Goal: Contribute content: Contribute content

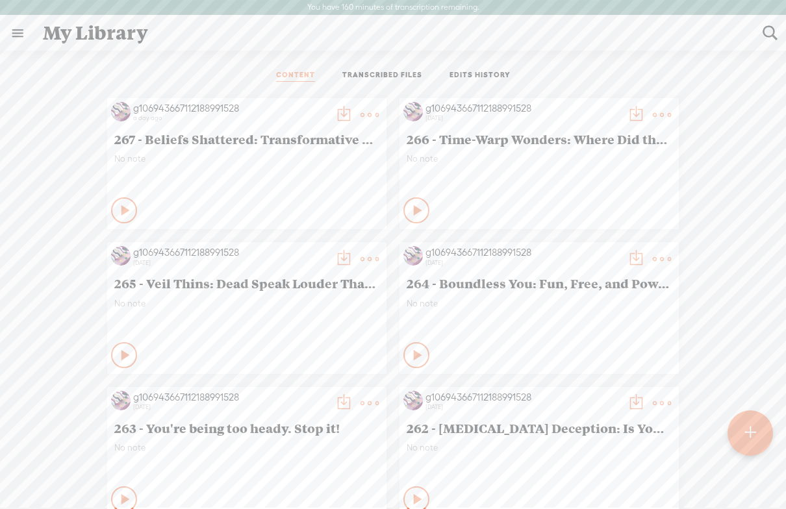
click at [746, 435] on t at bounding box center [750, 433] width 11 height 29
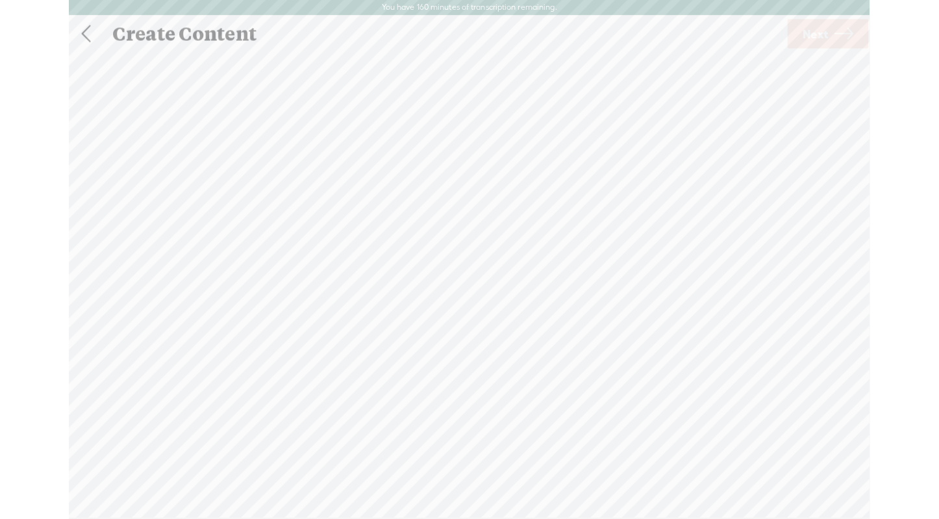
scroll to position [1, 0]
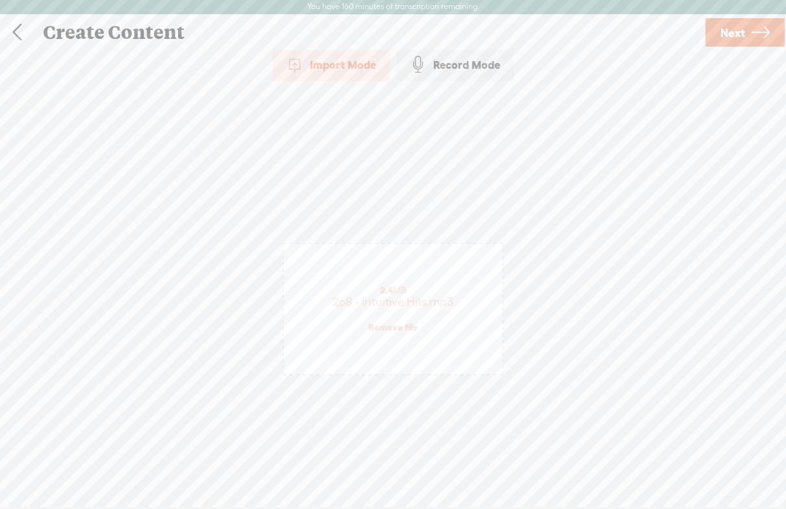
click at [722, 33] on span "Next" at bounding box center [732, 32] width 25 height 33
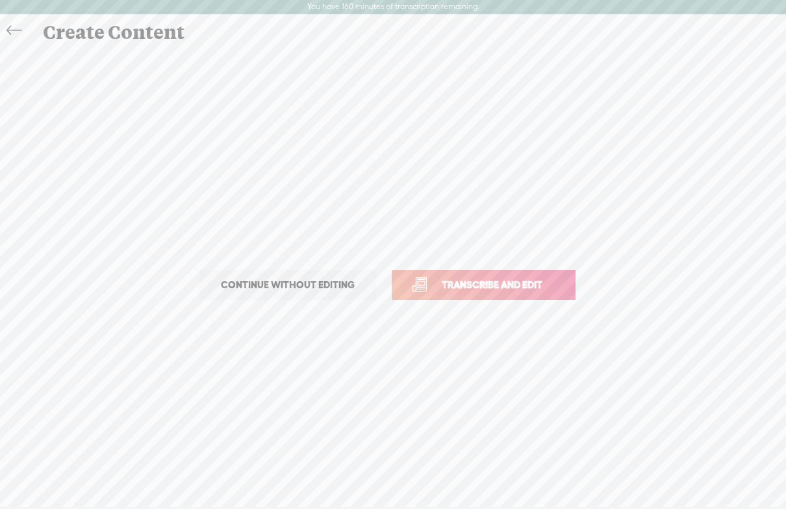
click at [503, 281] on span "Transcribe and edit" at bounding box center [492, 284] width 128 height 15
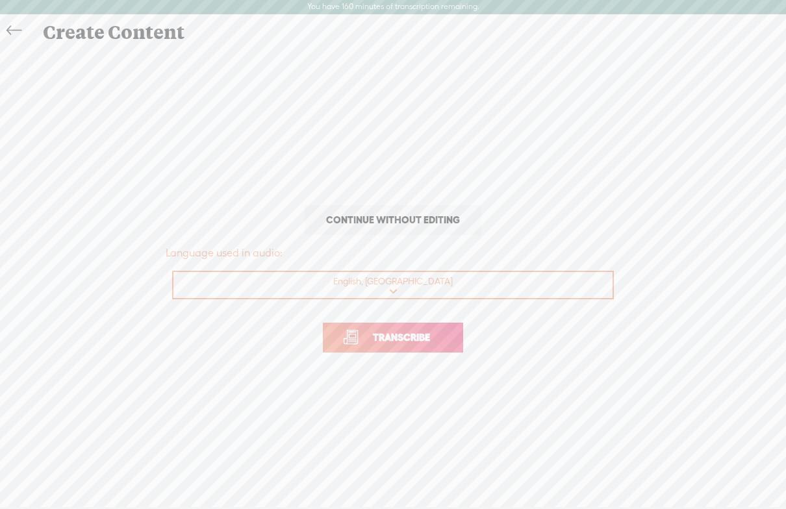
click at [364, 349] on link "Transcribe" at bounding box center [393, 338] width 140 height 30
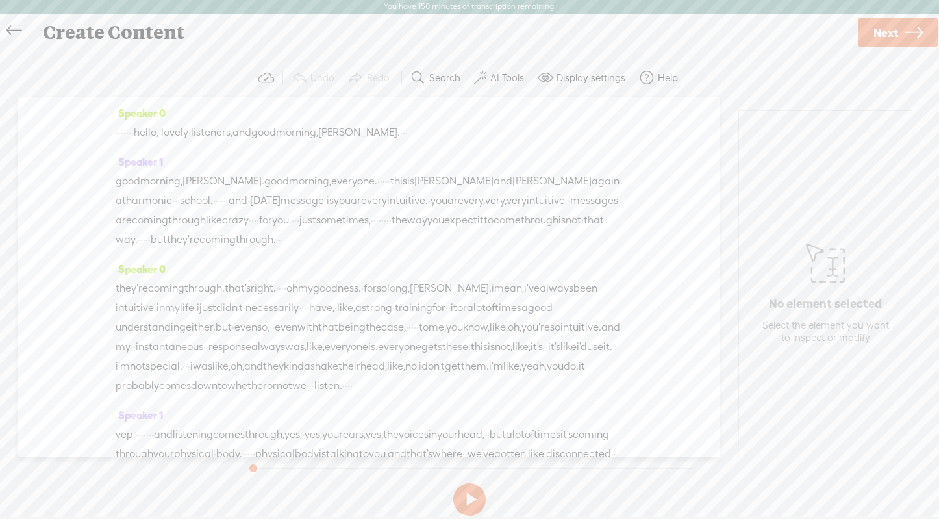
drag, startPoint x: 167, startPoint y: 132, endPoint x: 123, endPoint y: 131, distance: 44.2
click at [123, 131] on div "· · · · · · · · hello, · lovely · listeners, and good morning, [PERSON_NAME]. ·…" at bounding box center [369, 132] width 507 height 19
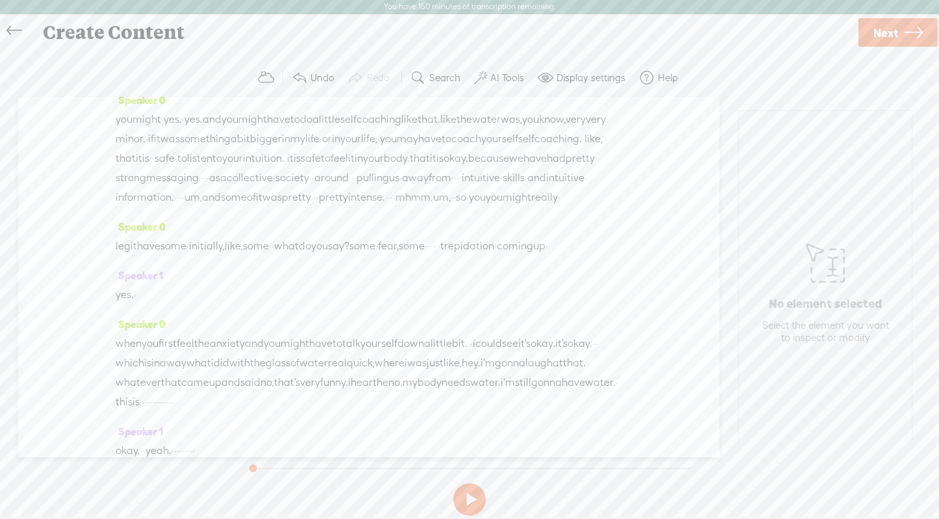
scroll to position [2857, 0]
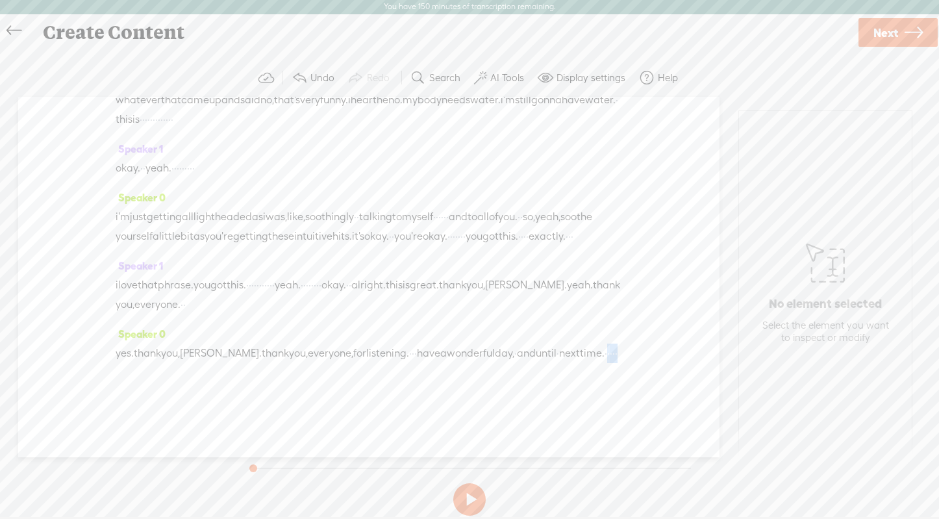
drag, startPoint x: 145, startPoint y: 376, endPoint x: 194, endPoint y: 376, distance: 48.7
click at [194, 376] on div "yes. thank you, [PERSON_NAME]. thank you, everyone, for listening. · · · have a…" at bounding box center [369, 363] width 507 height 39
click at [507, 78] on label "AI Tools" at bounding box center [507, 77] width 34 height 13
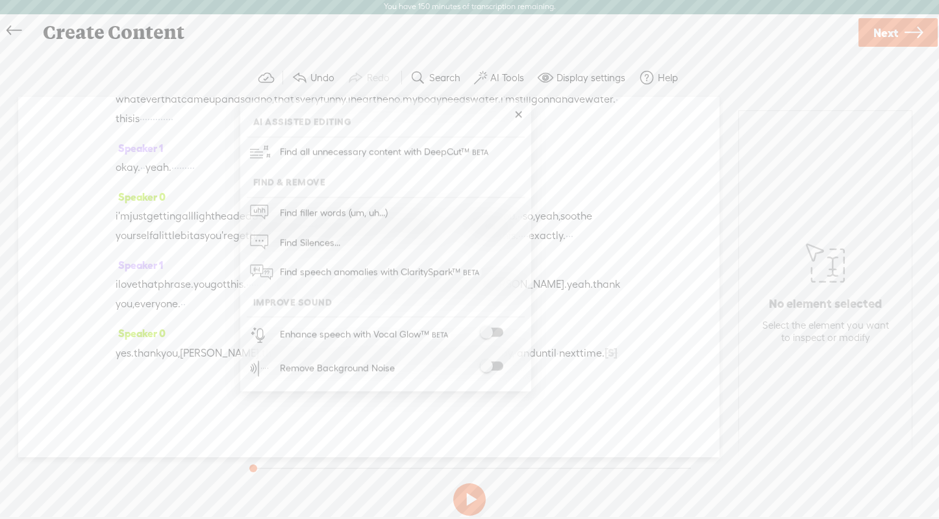
click at [496, 366] on span at bounding box center [491, 366] width 23 height 9
click at [556, 383] on div "Speaker 0 yes. thank you, [PERSON_NAME]. thank you, everyone, for listening. · …" at bounding box center [369, 358] width 507 height 69
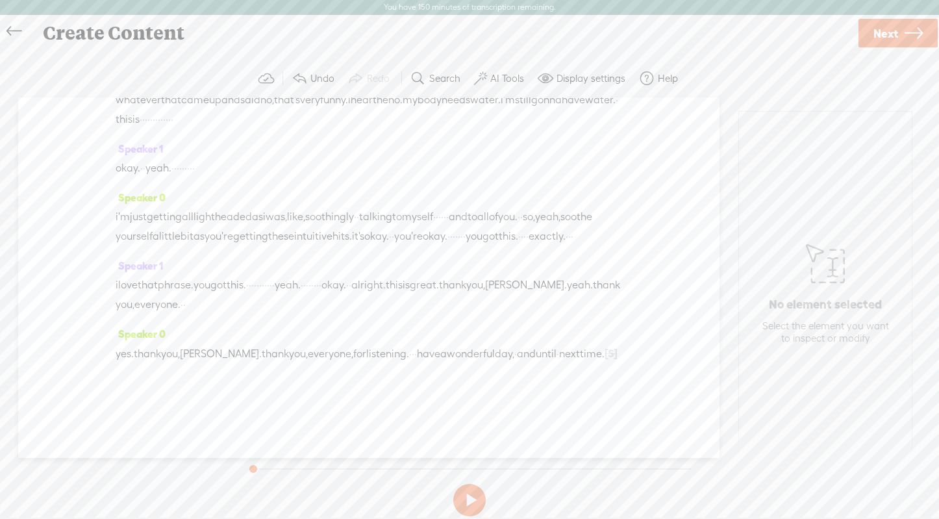
click at [857, 36] on span "Next" at bounding box center [886, 33] width 25 height 33
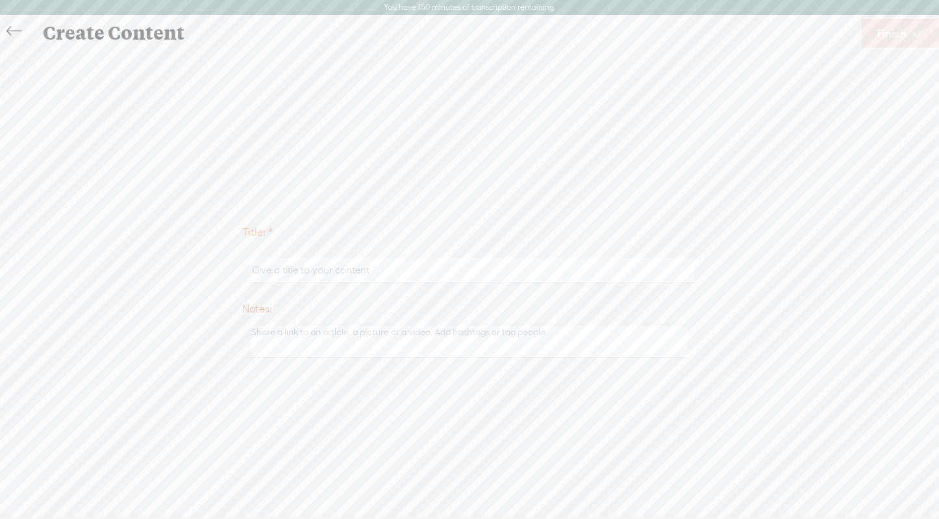
click at [346, 270] on input "text" at bounding box center [471, 270] width 445 height 25
paste input "Your Intuition is Louder Than You Think"
type input "268 - Your Intuition is Louder Than You Think"
click at [857, 16] on div "Use text-to-audio Use voice actor Record From This Browser Use pre-recorded aud…" at bounding box center [901, 33] width 78 height 34
click at [857, 38] on span "Finish" at bounding box center [892, 33] width 30 height 33
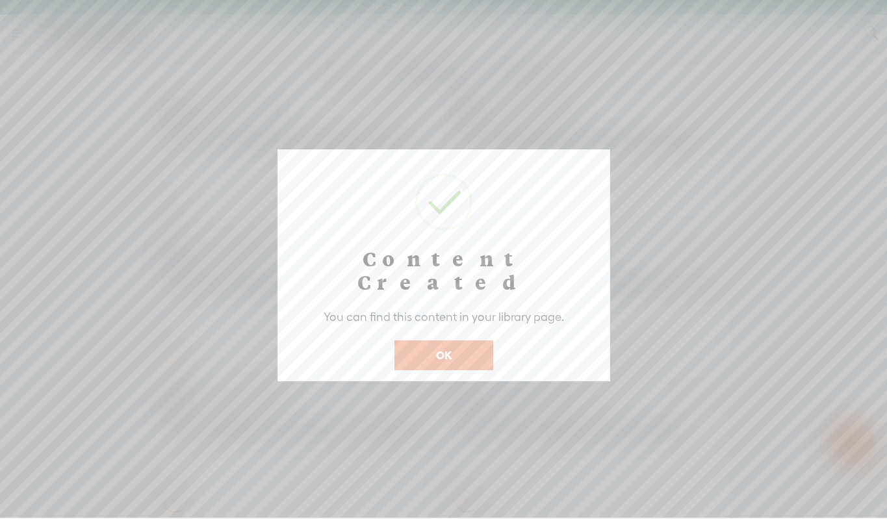
click at [429, 340] on button "OK" at bounding box center [443, 355] width 99 height 30
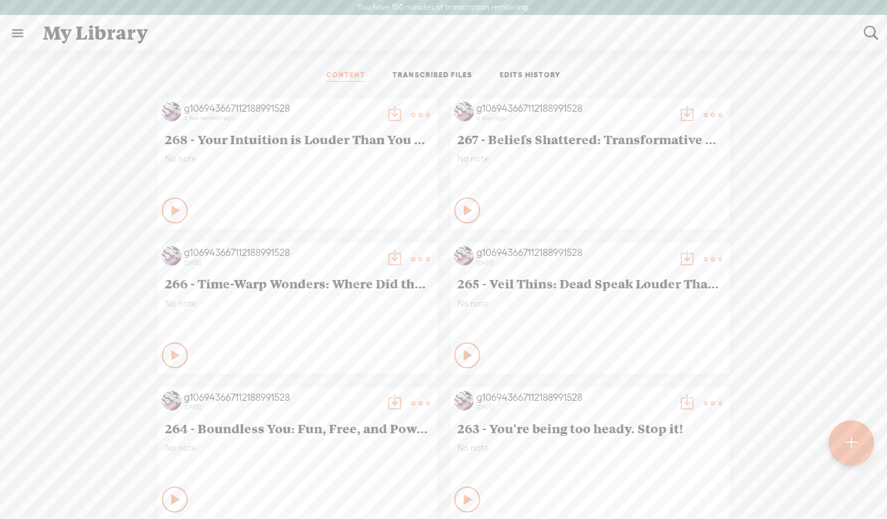
click at [387, 111] on t at bounding box center [394, 115] width 18 height 18
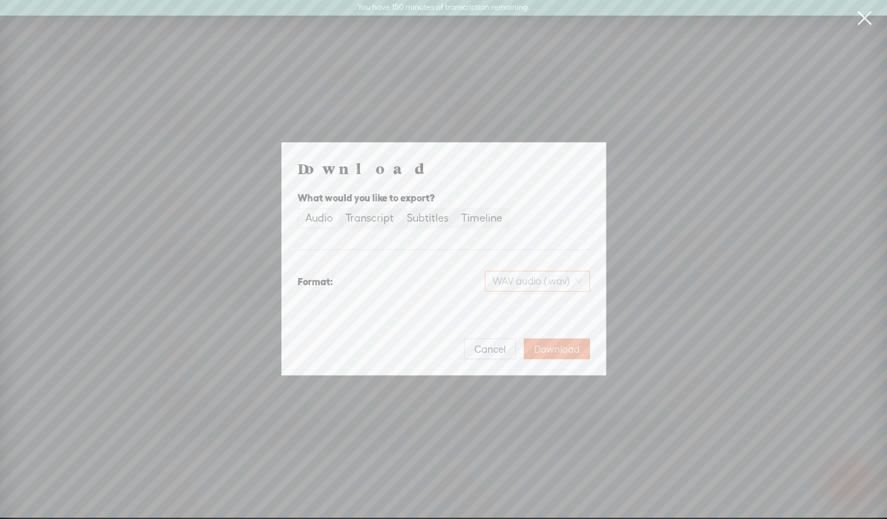
click at [505, 280] on span "WAV audio (.wav)" at bounding box center [537, 281] width 90 height 19
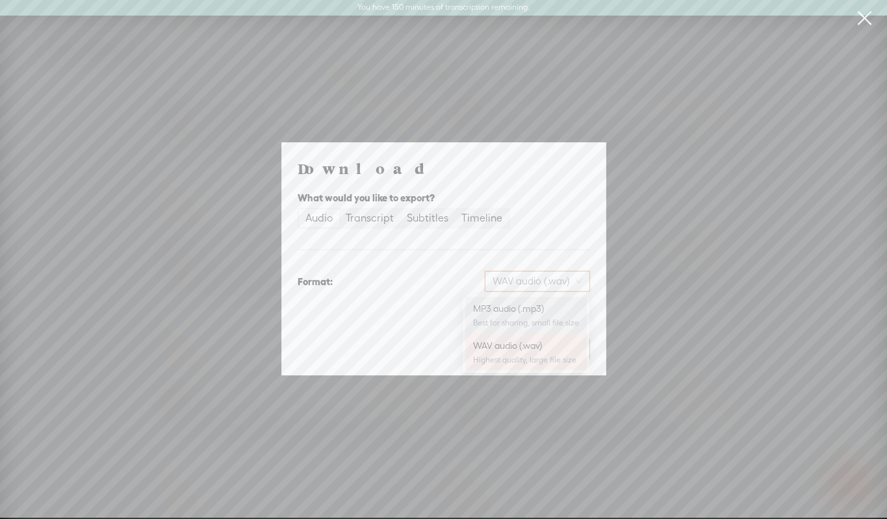
click at [516, 305] on div "MP3 audio (.mp3)" at bounding box center [526, 308] width 106 height 13
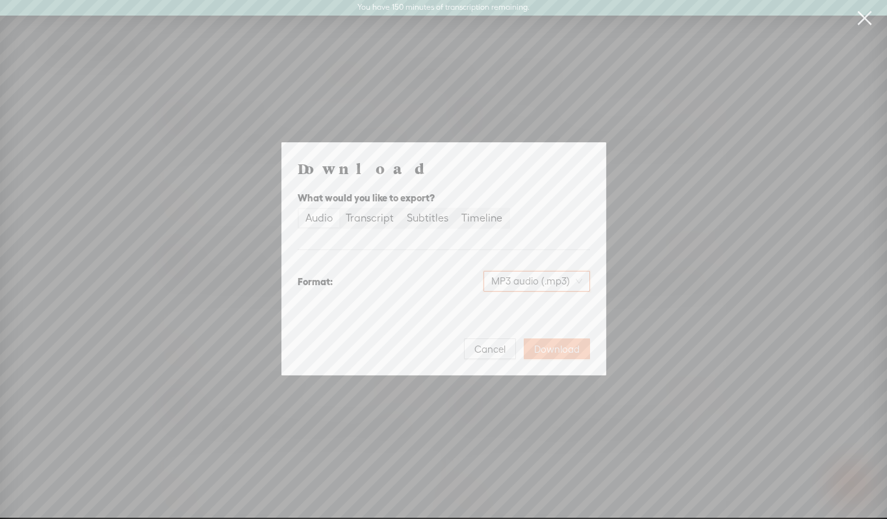
click at [555, 343] on span "Download" at bounding box center [556, 349] width 45 height 13
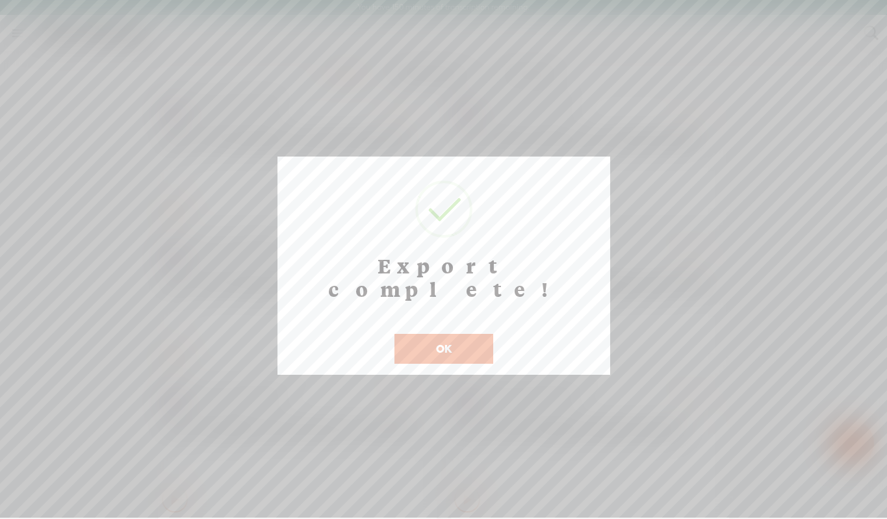
click at [427, 334] on button "OK" at bounding box center [443, 349] width 99 height 30
